Goal: Task Accomplishment & Management: Manage account settings

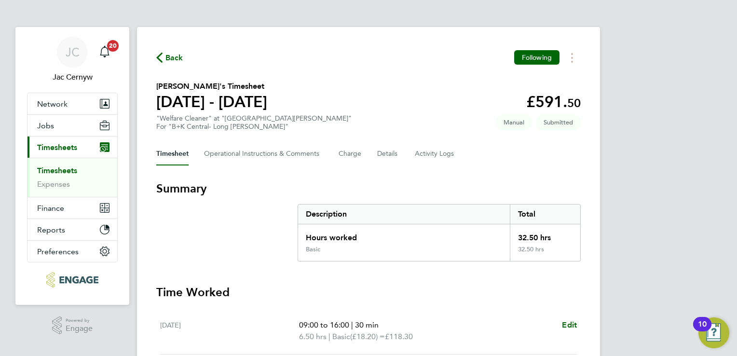
click at [77, 148] on span "Timesheets" at bounding box center [57, 147] width 40 height 9
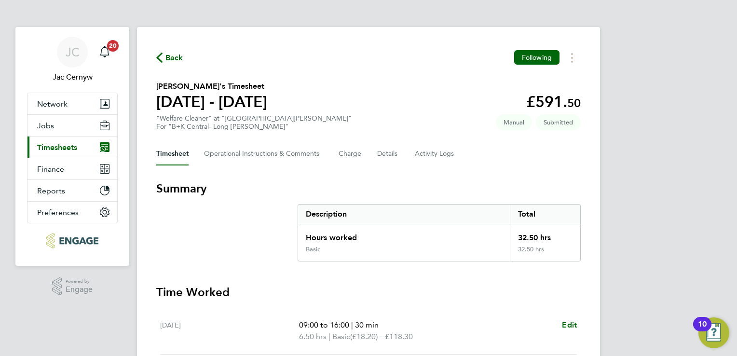
click at [52, 147] on span "Timesheets" at bounding box center [57, 147] width 40 height 9
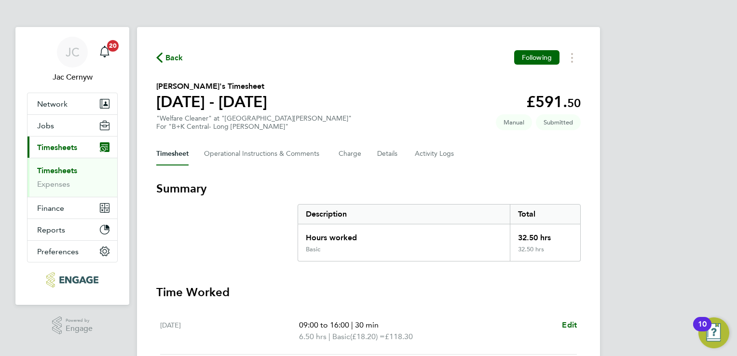
click at [50, 168] on link "Timesheets" at bounding box center [57, 170] width 40 height 9
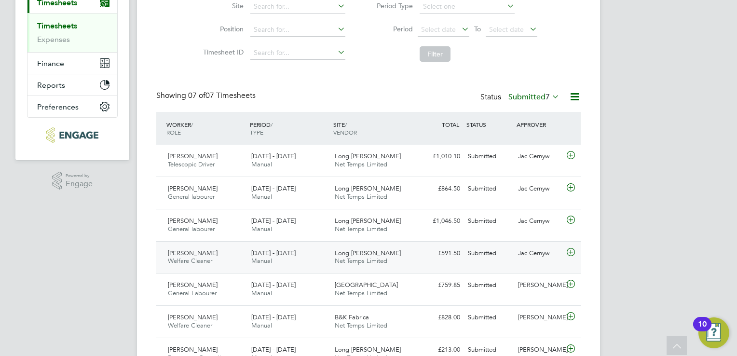
click at [526, 252] on div "Jac Cernyw" at bounding box center [539, 253] width 50 height 16
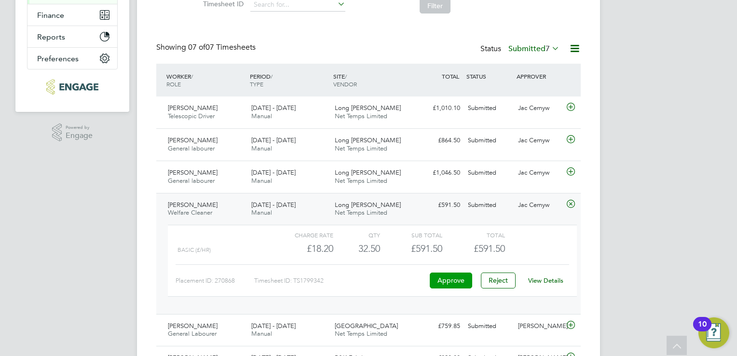
click at [450, 279] on button "Approve" at bounding box center [451, 279] width 42 height 15
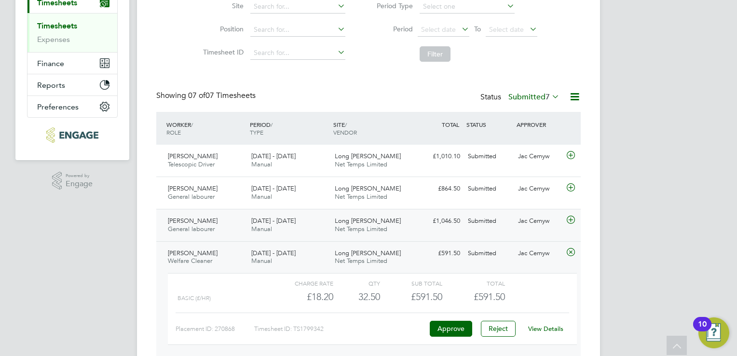
click at [500, 223] on div "Submitted" at bounding box center [489, 221] width 50 height 16
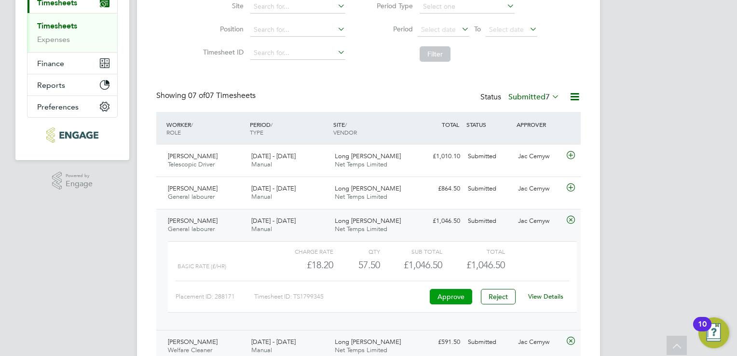
click at [456, 296] on button "Approve" at bounding box center [451, 296] width 42 height 15
click at [512, 196] on div "Mark Farmer General labourer 4 - 10 Aug 2025 4 - 10 Aug 2025 Manual Long Sutton…" at bounding box center [368, 192] width 424 height 32
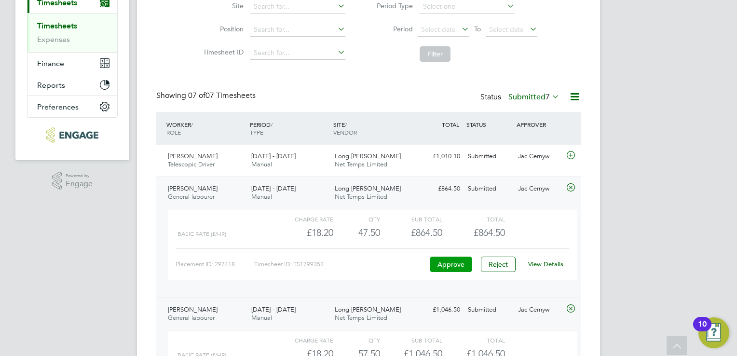
click at [449, 262] on button "Approve" at bounding box center [451, 263] width 42 height 15
click at [452, 161] on div "£1,010.10 Submitted" at bounding box center [439, 156] width 50 height 16
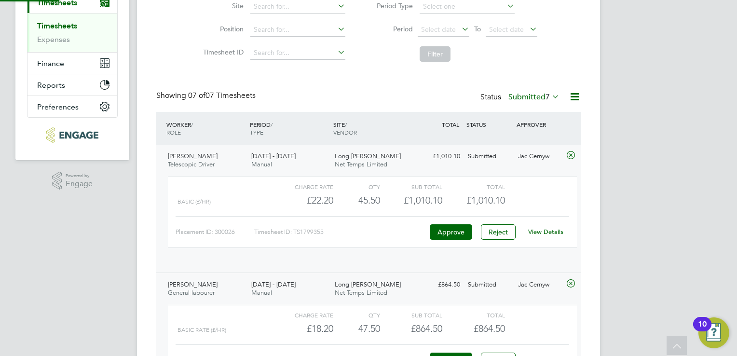
scroll to position [16, 94]
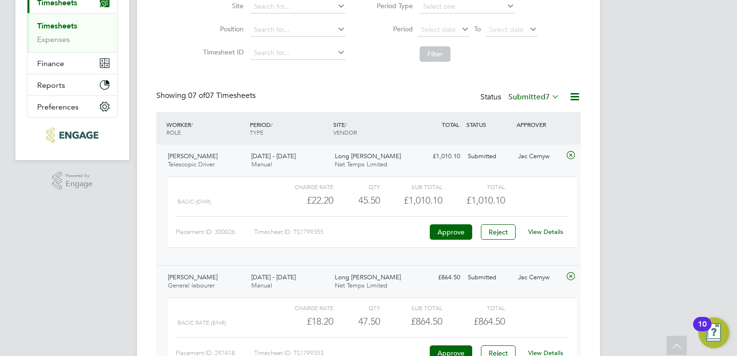
click at [366, 196] on div "45.50" at bounding box center [356, 200] width 47 height 16
click at [319, 202] on div "£22.20" at bounding box center [302, 200] width 62 height 16
click at [447, 234] on button "Approve" at bounding box center [451, 231] width 42 height 15
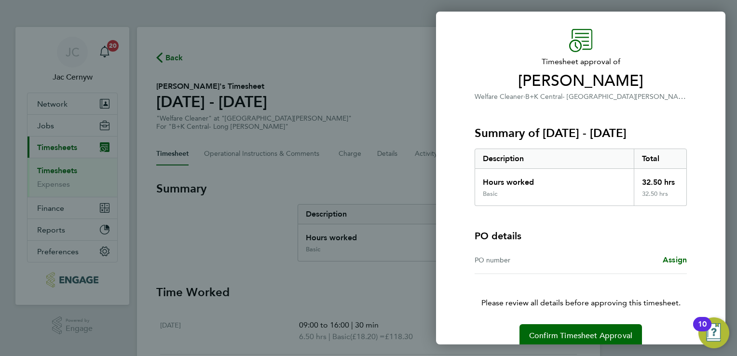
scroll to position [39, 0]
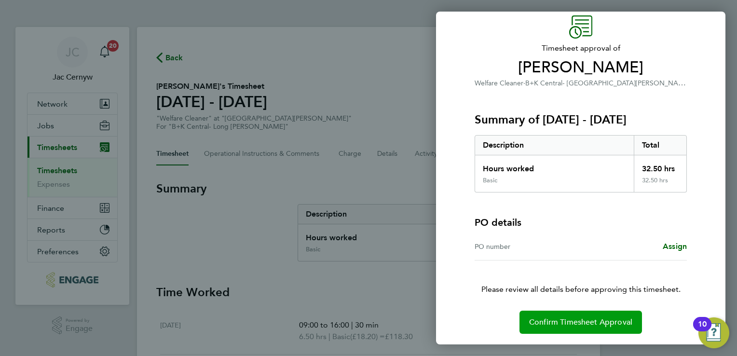
click at [568, 321] on span "Confirm Timesheet Approval" at bounding box center [580, 322] width 103 height 10
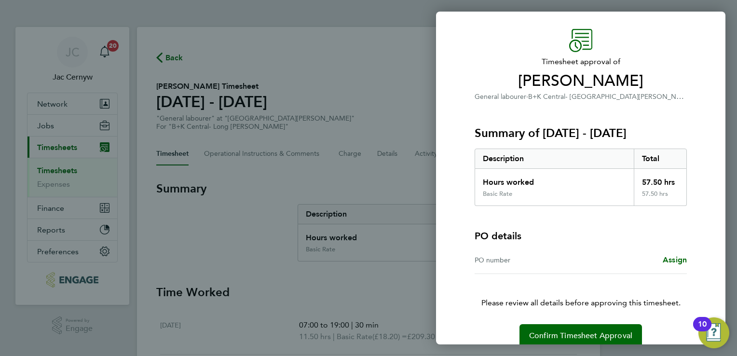
scroll to position [39, 0]
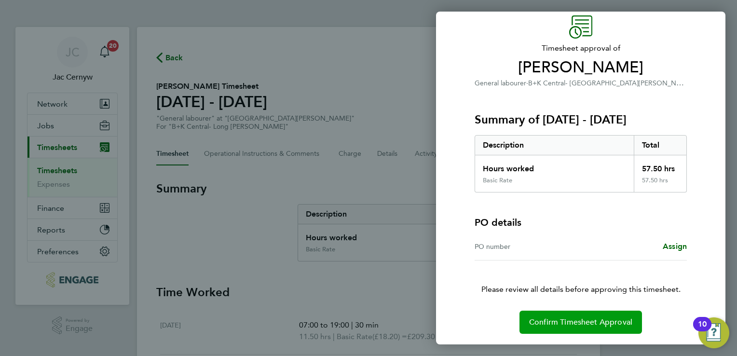
click at [553, 318] on span "Confirm Timesheet Approval" at bounding box center [580, 322] width 103 height 10
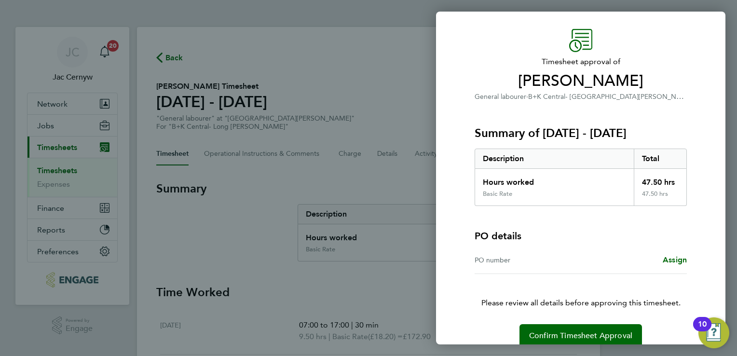
scroll to position [39, 0]
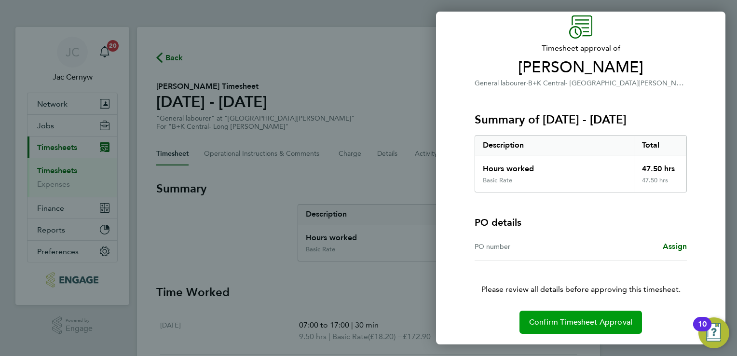
click at [600, 318] on span "Confirm Timesheet Approval" at bounding box center [580, 322] width 103 height 10
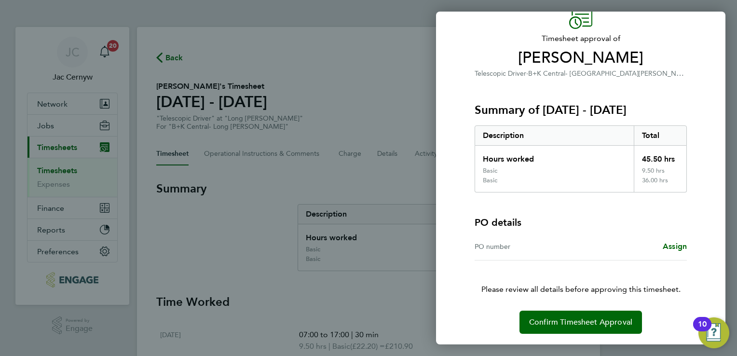
scroll to position [48, 0]
click at [316, 291] on div "Back Timesheet approval of [PERSON_NAME] Telescopic Driver · B+K Central- [GEOG…" at bounding box center [368, 178] width 737 height 356
click at [333, 261] on div "Back Timesheet approval of Marius Gurejevas Telescopic Driver · B+K Central- Lo…" at bounding box center [368, 178] width 737 height 356
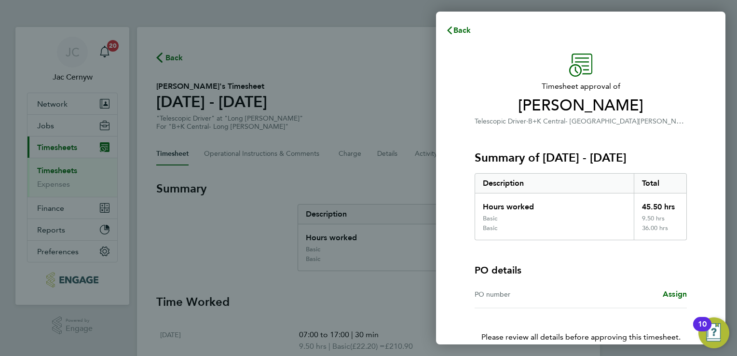
scroll to position [0, 0]
drag, startPoint x: 463, startPoint y: 34, endPoint x: 453, endPoint y: 43, distance: 13.6
click at [463, 34] on span "Back" at bounding box center [462, 30] width 18 height 9
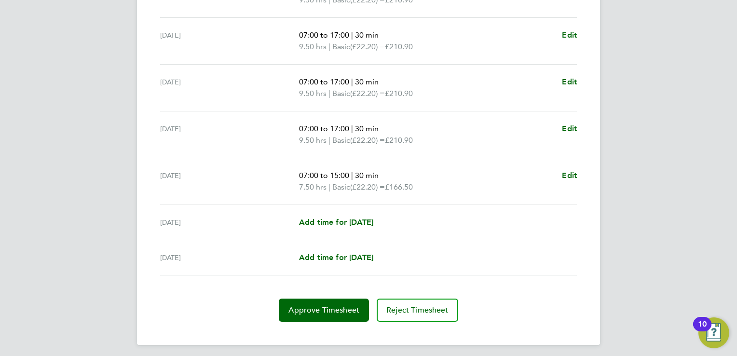
scroll to position [349, 0]
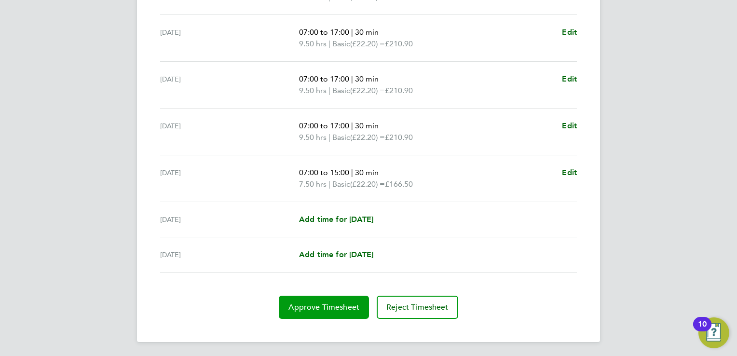
click at [327, 314] on button "Approve Timesheet" at bounding box center [324, 307] width 90 height 23
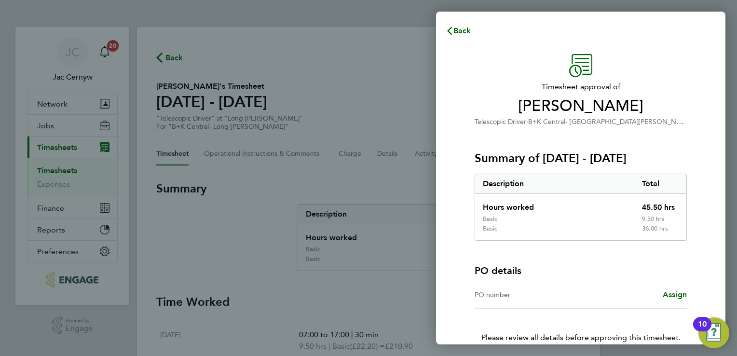
scroll to position [48, 0]
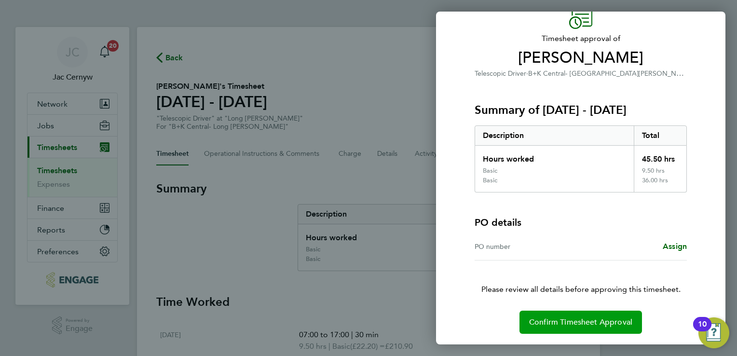
click at [571, 315] on button "Confirm Timesheet Approval" at bounding box center [580, 321] width 122 height 23
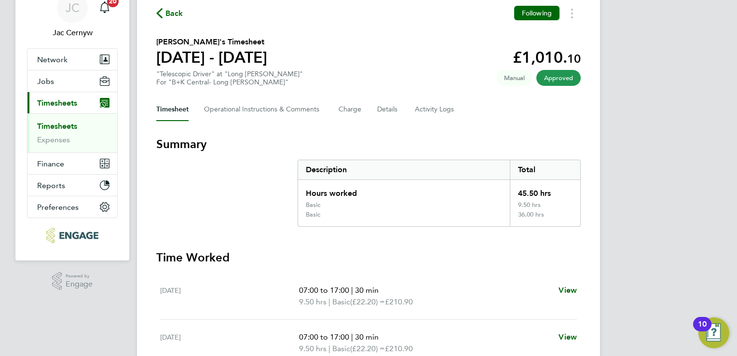
scroll to position [96, 0]
